Goal: Task Accomplishment & Management: Manage account settings

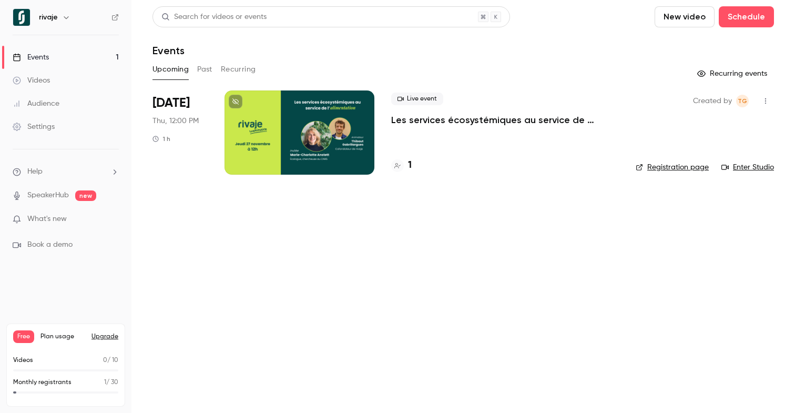
click at [212, 257] on main "Search for videos or events New video Schedule Events Upcoming Past Recurring R…" at bounding box center [462, 206] width 663 height 413
click at [436, 119] on p "Les services écosystémiques au service de l'alimentation, avec [PERSON_NAME]" at bounding box center [505, 120] width 228 height 13
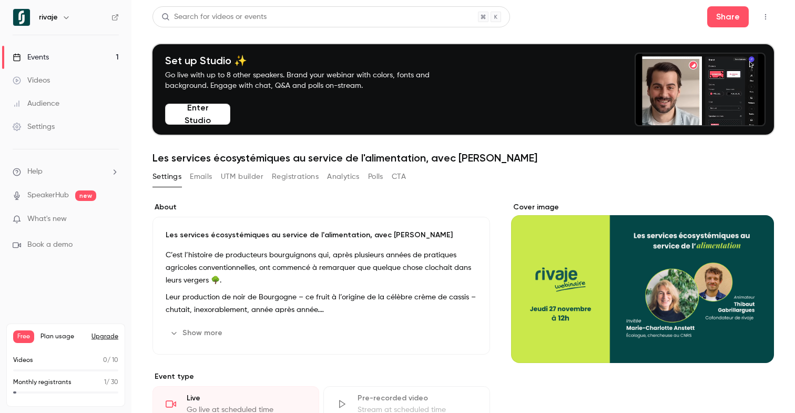
click at [285, 179] on button "Registrations" at bounding box center [295, 176] width 47 height 17
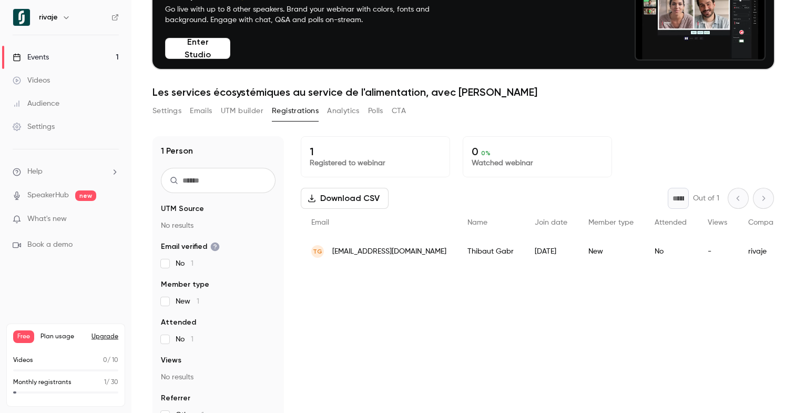
scroll to position [103, 0]
